Goal: Task Accomplishment & Management: Complete application form

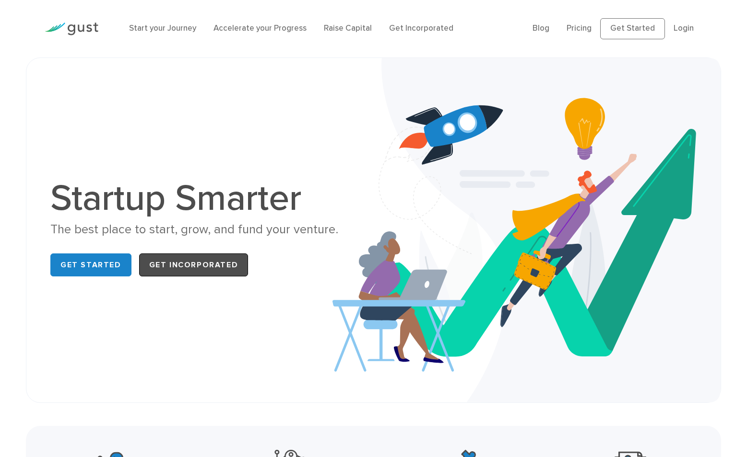
click at [176, 267] on link "Get Incorporated" at bounding box center [193, 265] width 109 height 23
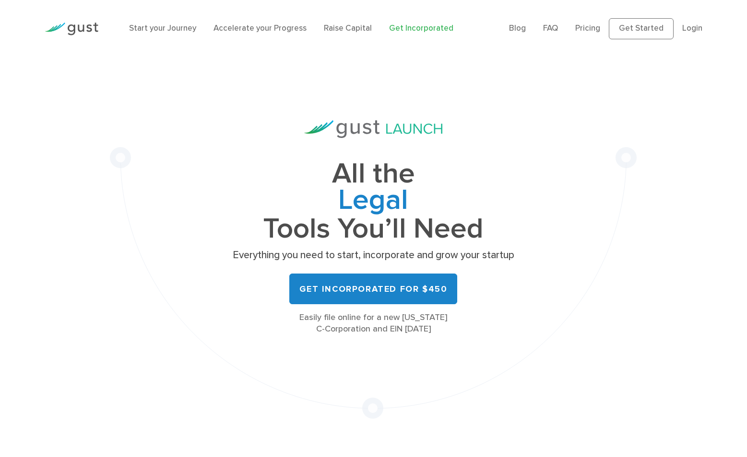
click at [323, 329] on div "Easily file online for a new [US_STATE] C-Corporation and EIN [DATE]" at bounding box center [373, 323] width 288 height 23
drag, startPoint x: 323, startPoint y: 329, endPoint x: 388, endPoint y: 330, distance: 65.2
click at [388, 330] on div "Easily file online for a new [US_STATE] C-Corporation and EIN [DATE]" at bounding box center [373, 323] width 288 height 23
